Goal: Task Accomplishment & Management: Manage account settings

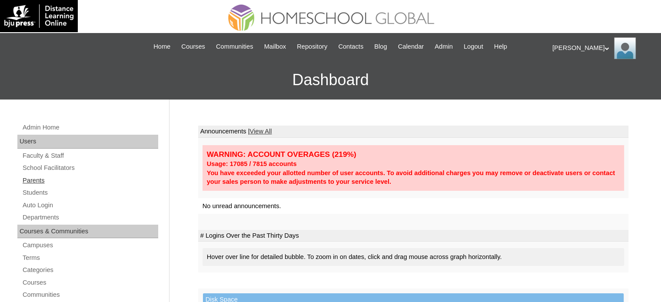
click at [39, 178] on link "Parents" at bounding box center [90, 180] width 136 height 11
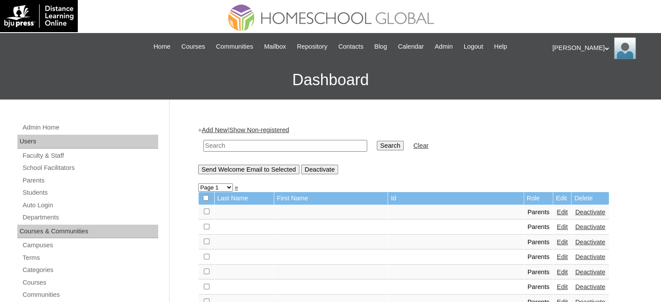
click at [269, 143] on input "text" at bounding box center [285, 146] width 164 height 12
paste input "MHP0209-TECHPH2025"
type input "MHP0209-TECHPH2025"
click at [377, 144] on input "Search" at bounding box center [390, 146] width 27 height 10
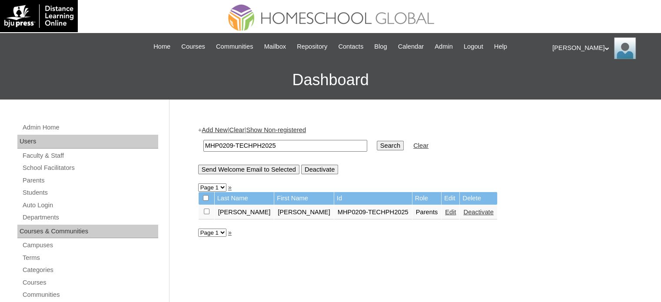
click at [445, 212] on link "Edit" at bounding box center [450, 212] width 11 height 7
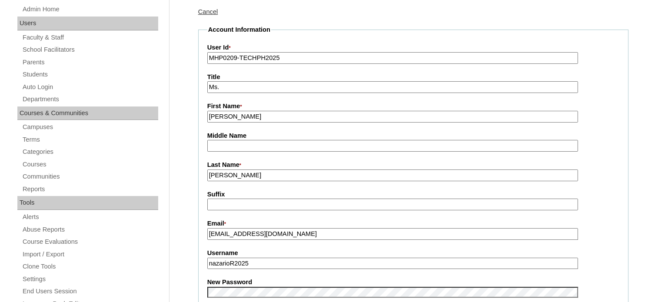
scroll to position [232, 0]
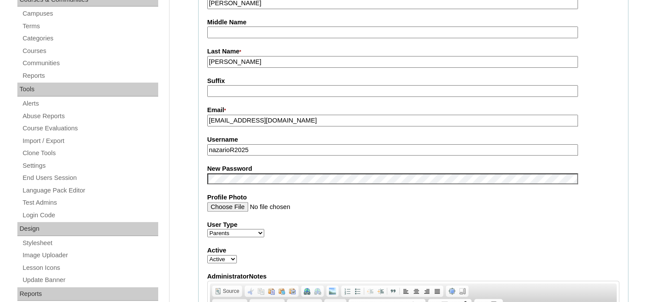
drag, startPoint x: 252, startPoint y: 147, endPoint x: 208, endPoint y: 147, distance: 43.9
click at [208, 147] on input "nazarioR2025" at bounding box center [392, 150] width 371 height 12
click at [382, 150] on input "nazarioR2025" at bounding box center [392, 150] width 371 height 12
paste input "techccG40rst"
type input "nazarioR2025"
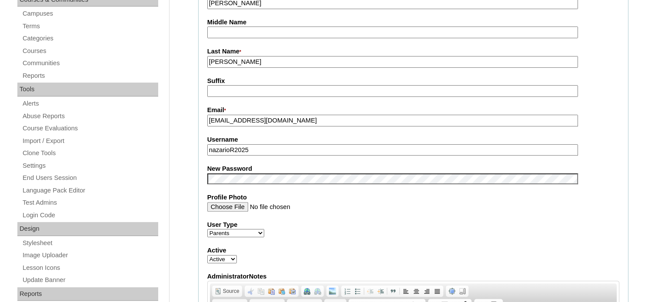
drag, startPoint x: 595, startPoint y: 169, endPoint x: 598, endPoint y: 163, distance: 6.6
click at [597, 167] on label "New Password" at bounding box center [413, 168] width 412 height 9
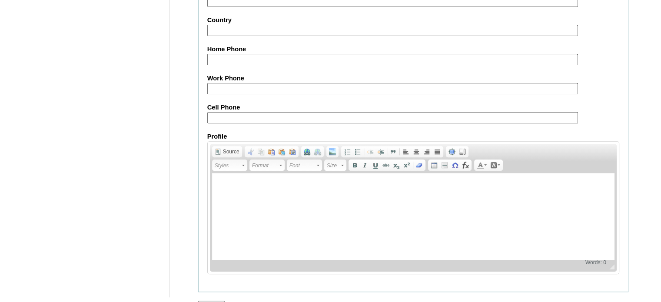
scroll to position [831, 0]
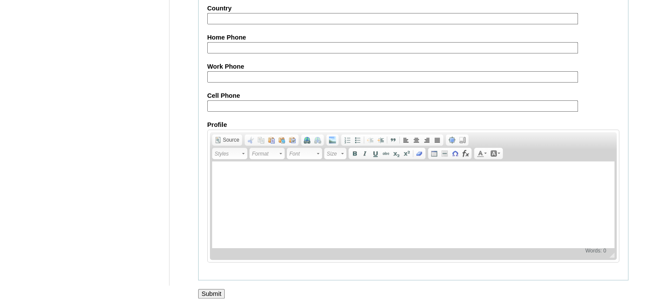
click at [208, 289] on input "Submit" at bounding box center [211, 294] width 27 height 10
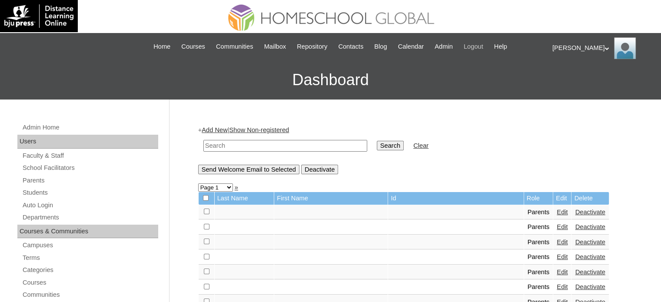
click at [478, 45] on span "Logout" at bounding box center [474, 47] width 20 height 10
